Goal: Task Accomplishment & Management: Complete application form

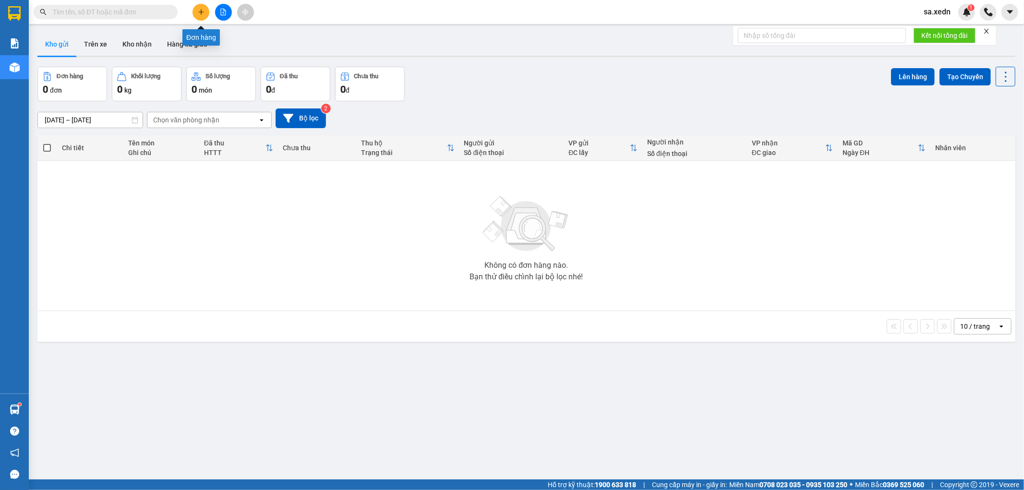
click at [198, 11] on icon "plus" at bounding box center [201, 12] width 7 height 7
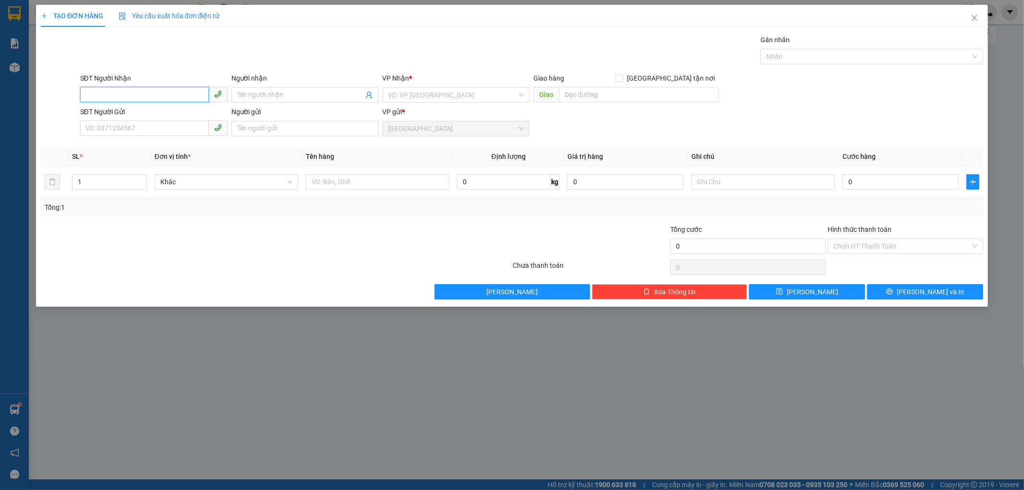
click at [185, 93] on input "SĐT Người Nhận" at bounding box center [144, 94] width 129 height 15
click at [152, 93] on input "SĐT Người Nhận" at bounding box center [144, 94] width 129 height 15
click at [95, 94] on input "SĐT Người Nhận" at bounding box center [144, 94] width 129 height 15
click at [104, 95] on input "1961" at bounding box center [144, 94] width 129 height 15
type input "1"
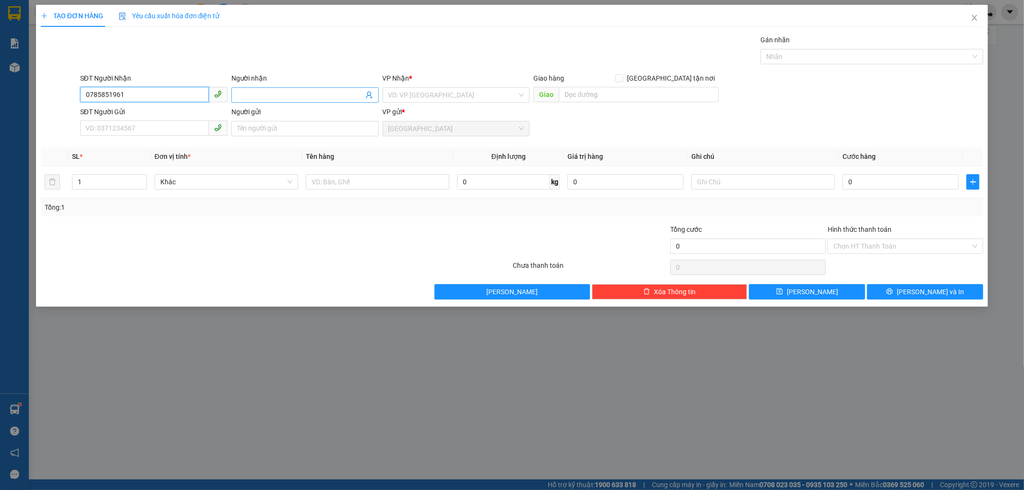
type input "0785851961"
click at [241, 87] on span at bounding box center [304, 94] width 147 height 15
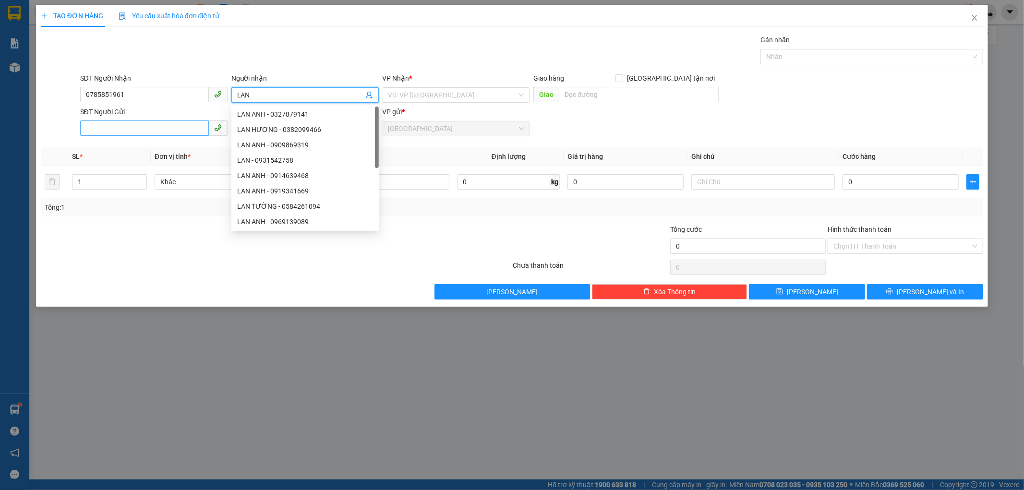
type input "LAN"
click at [95, 131] on input "SĐT Người Gửi" at bounding box center [144, 128] width 129 height 15
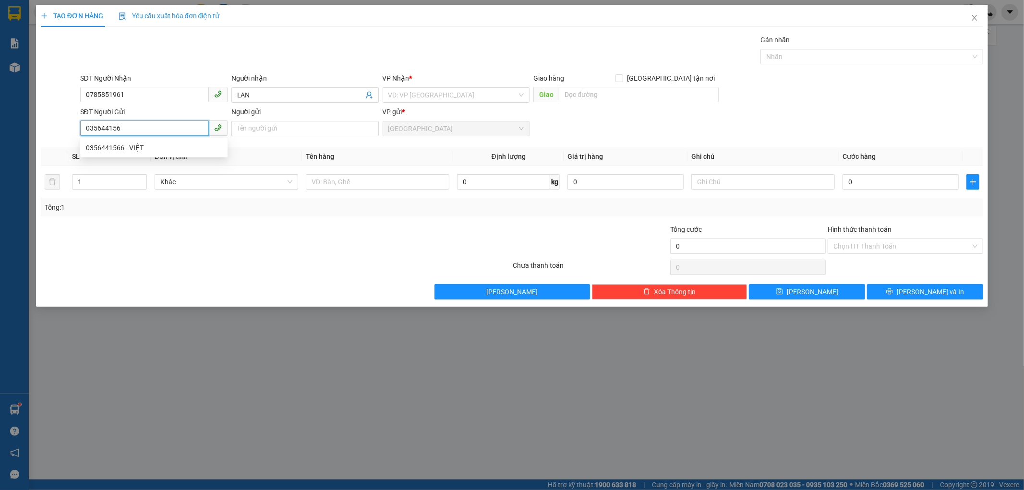
type input "0356441566"
click at [166, 151] on div "0356441566 - VIỆT" at bounding box center [154, 148] width 136 height 11
type input "VIỆT"
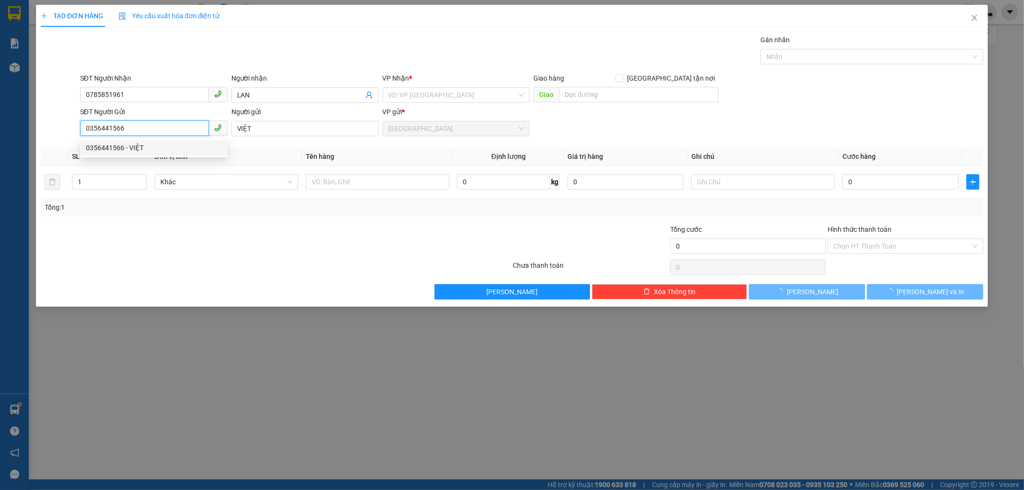
type input "100.000"
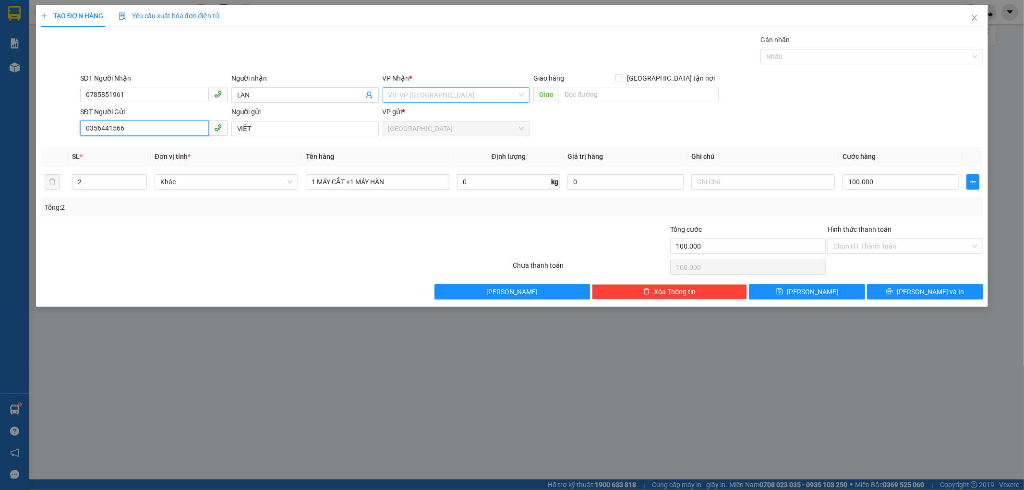
type input "0356441566"
click at [398, 92] on input "search" at bounding box center [453, 95] width 129 height 14
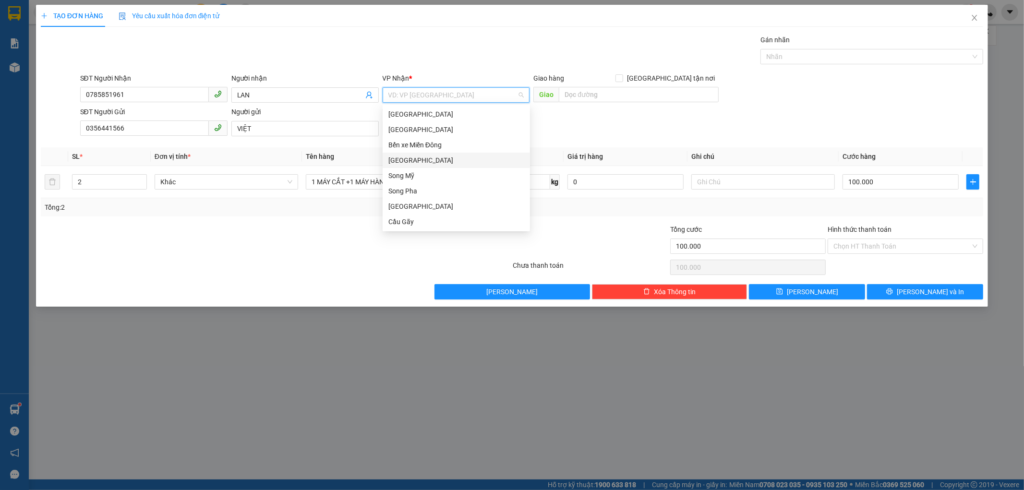
click at [419, 153] on div "[GEOGRAPHIC_DATA]" at bounding box center [456, 160] width 147 height 15
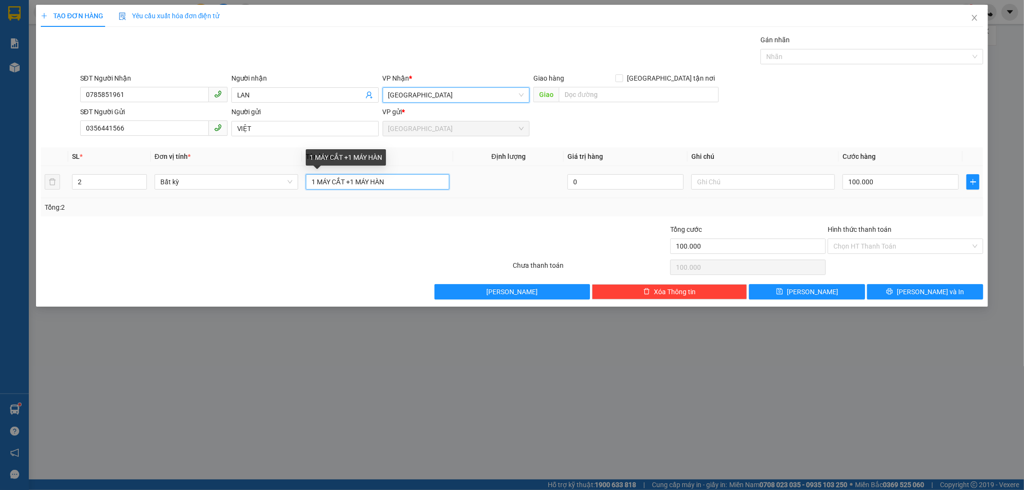
click at [391, 181] on input "1 MÁY CẮT +1 MÁY HÀN" at bounding box center [378, 181] width 144 height 15
type input "1"
type input "1 HỘP GIẤY MÀU CAM"
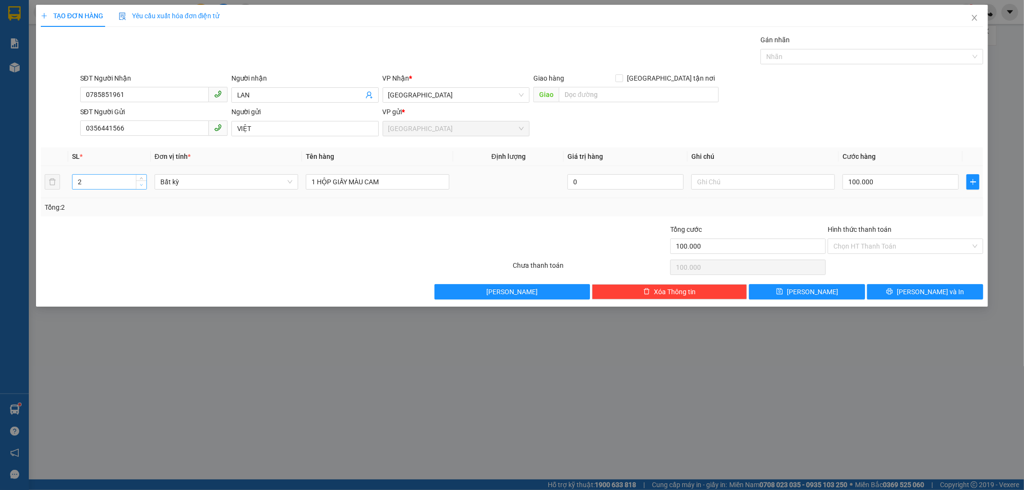
type input "1"
click at [142, 184] on icon "down" at bounding box center [141, 184] width 3 height 3
click at [879, 188] on input "100.000" at bounding box center [901, 181] width 116 height 15
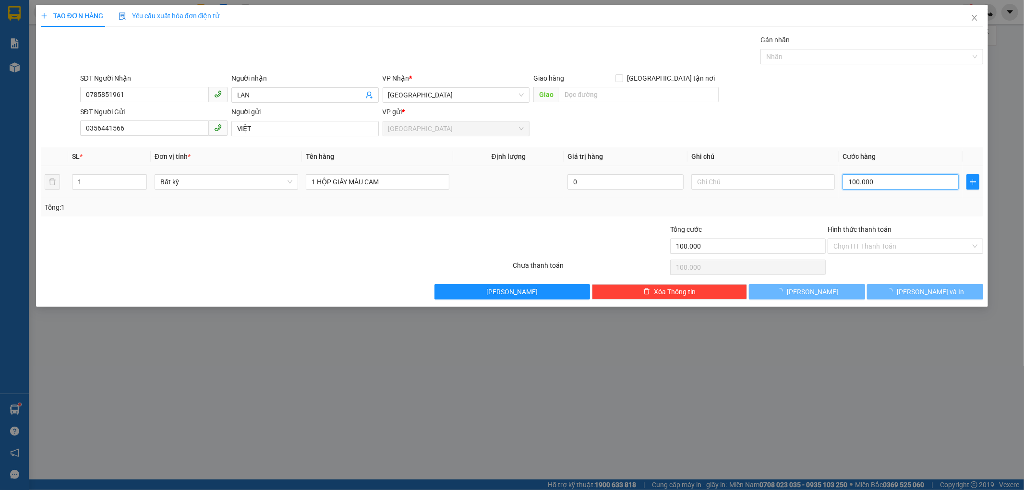
type input "0"
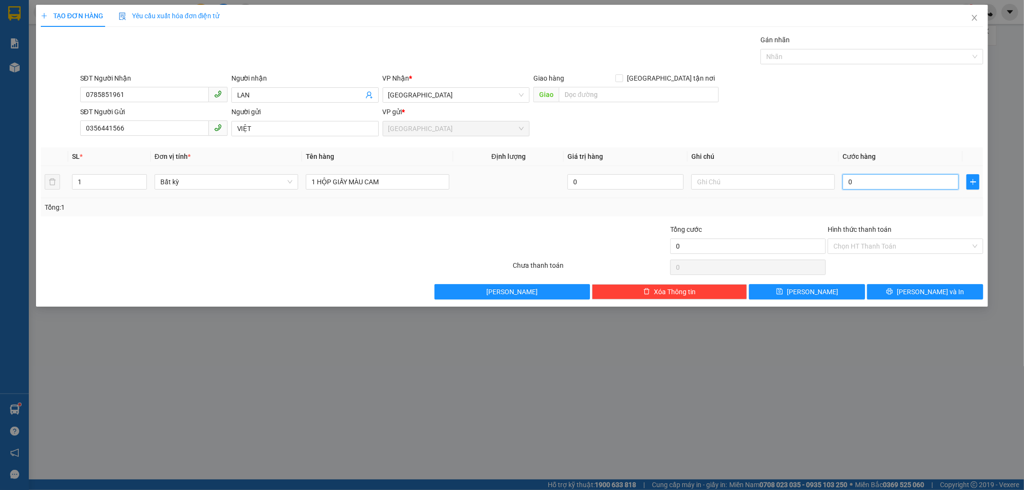
type input "03"
type input "3"
type input "030"
type input "30"
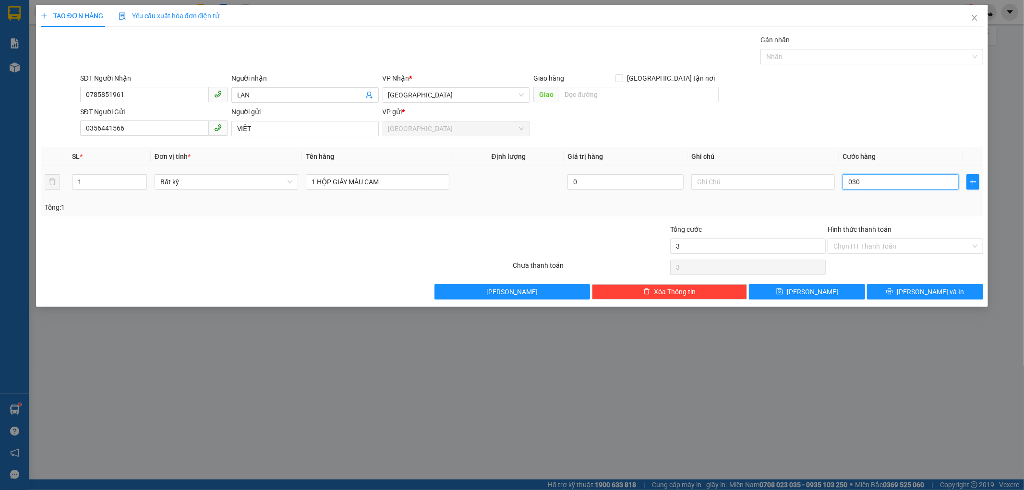
type input "30"
type input "030"
type input "30.000"
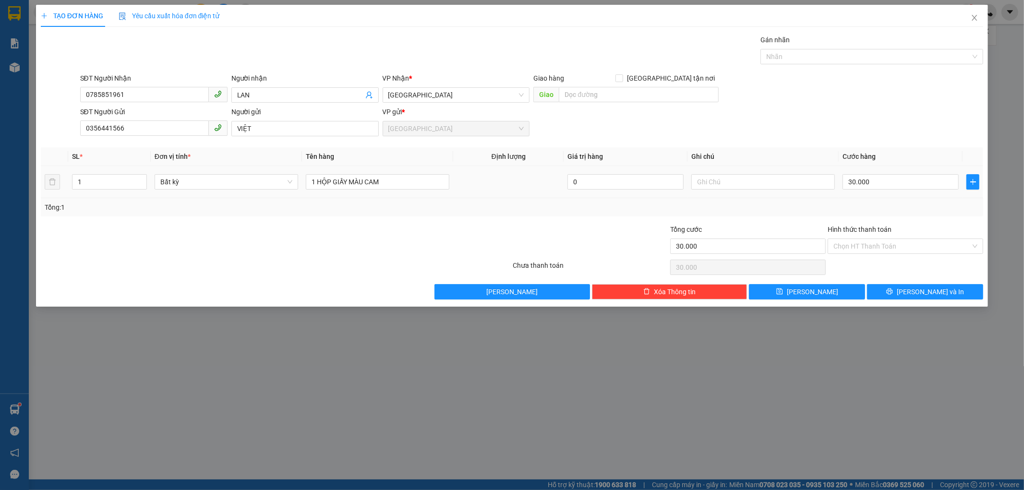
click at [893, 195] on td "30.000" at bounding box center [901, 182] width 124 height 32
click at [884, 241] on input "Hình thức thanh toán" at bounding box center [902, 246] width 137 height 14
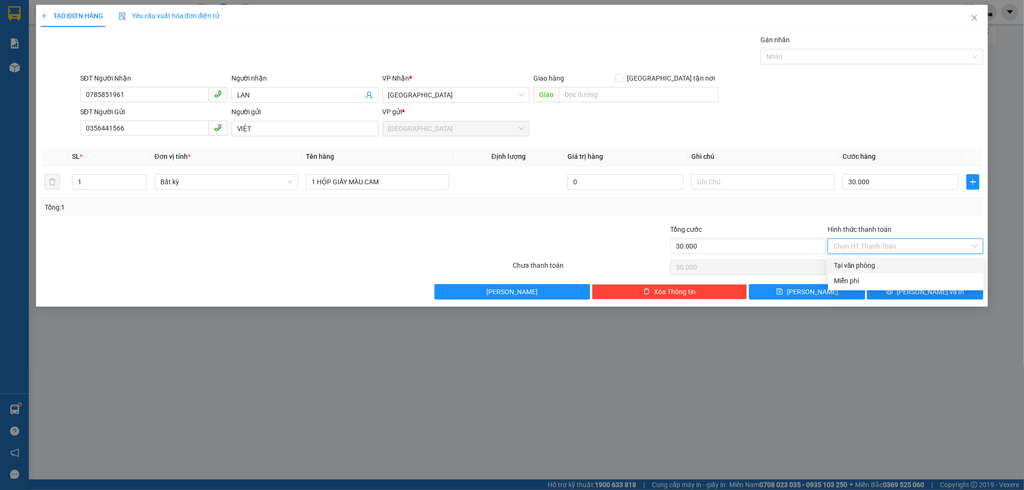
click at [882, 267] on div "Tại văn phòng" at bounding box center [906, 265] width 144 height 11
type input "0"
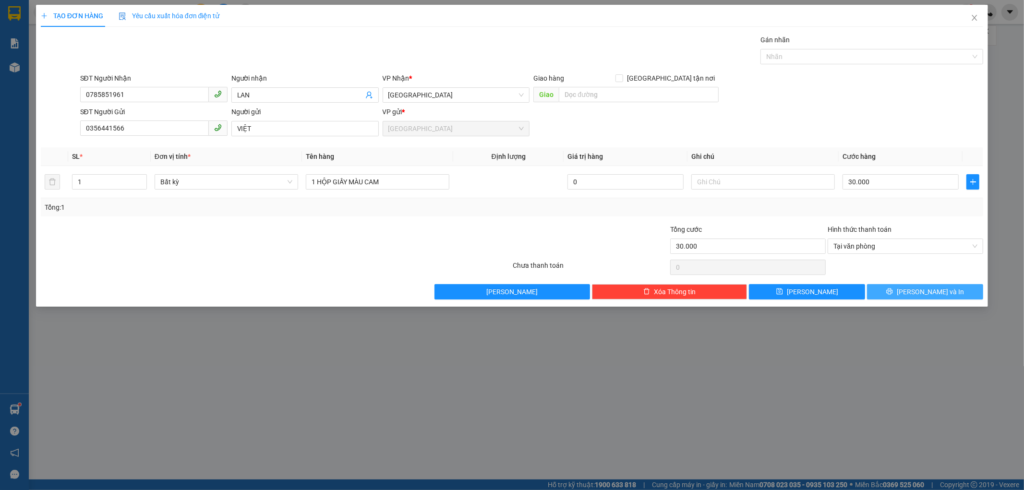
click at [902, 291] on button "[PERSON_NAME] và In" at bounding box center [925, 291] width 116 height 15
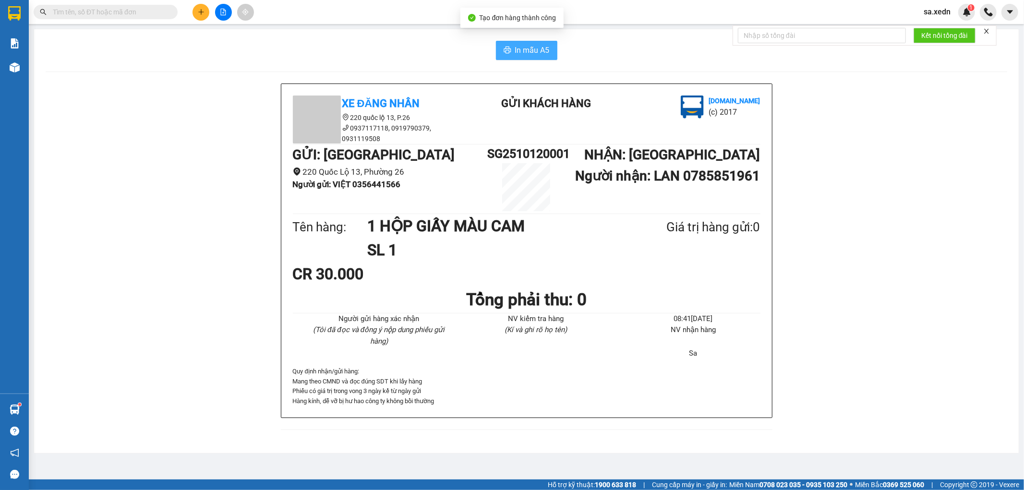
click at [519, 50] on span "In mẫu A5" at bounding box center [532, 50] width 35 height 12
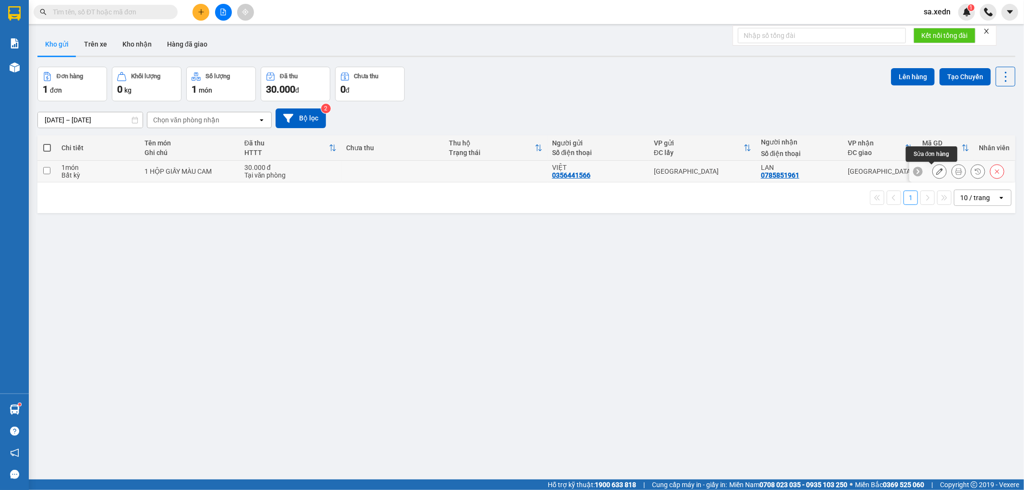
click at [933, 173] on button at bounding box center [939, 171] width 13 height 17
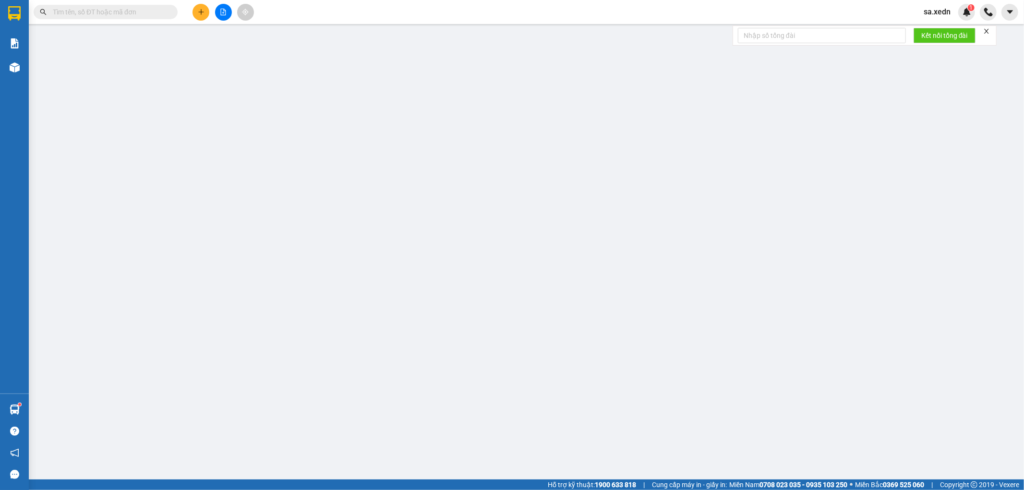
type input "0785851961"
type input "LAN"
type input "0356441566"
type input "VIỆT"
type input "30.000"
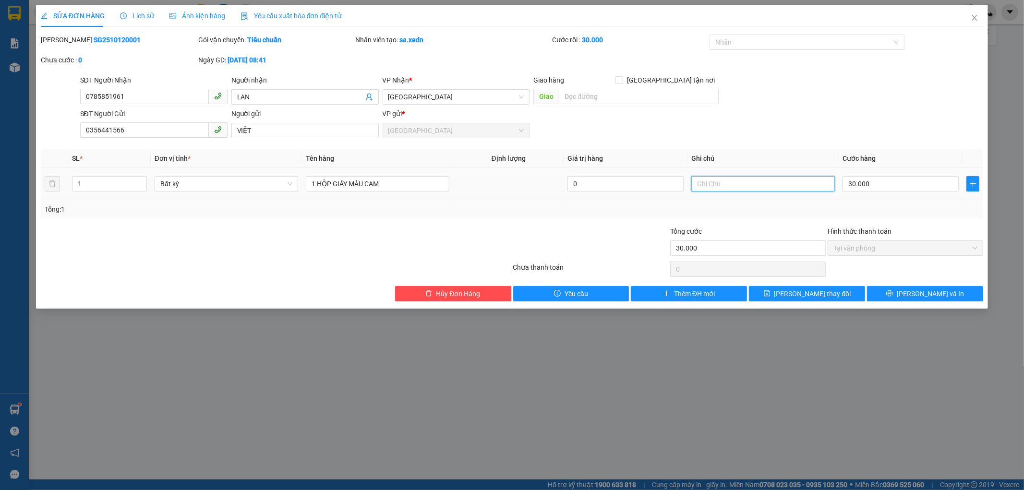
click at [708, 180] on input "text" at bounding box center [764, 183] width 144 height 15
click at [732, 183] on input "CK MOWQJ SA" at bounding box center [764, 183] width 144 height 15
type input "CK MO SA"
click at [818, 292] on span "[PERSON_NAME] thay đổi" at bounding box center [813, 294] width 77 height 11
